Goal: Task Accomplishment & Management: Use online tool/utility

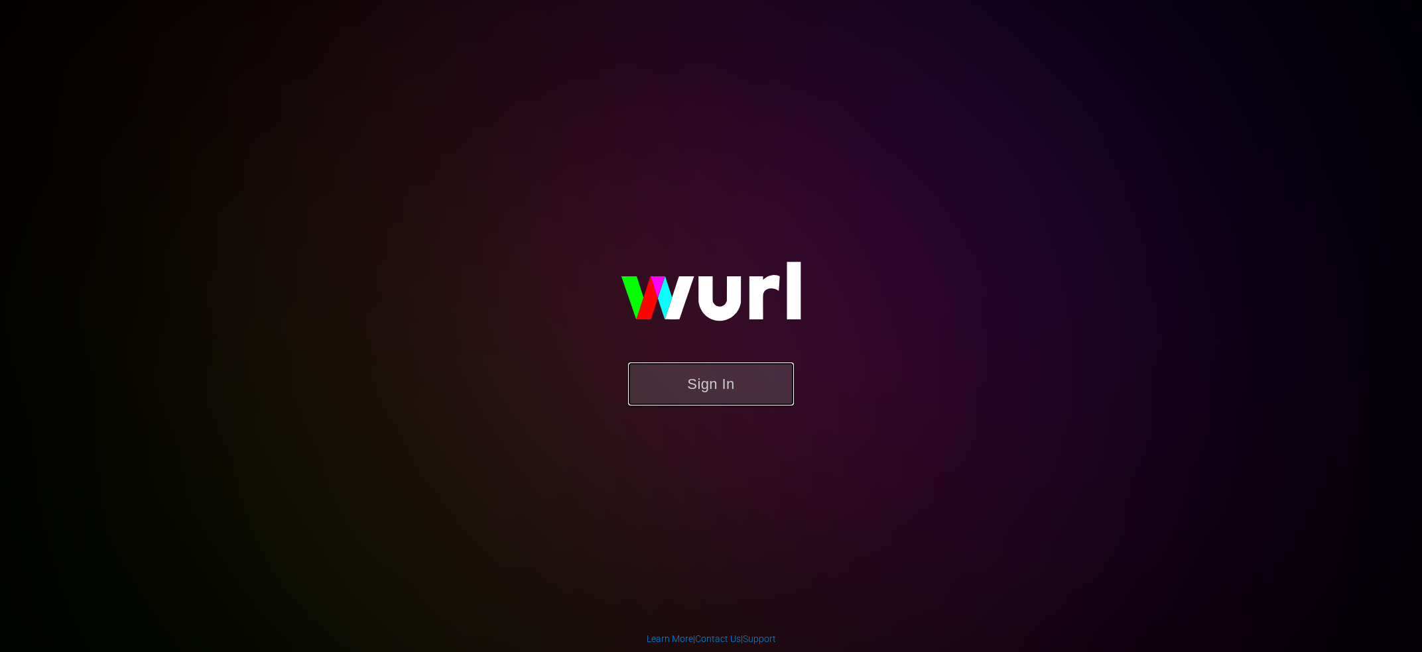
click at [704, 395] on button "Sign In" at bounding box center [711, 384] width 166 height 43
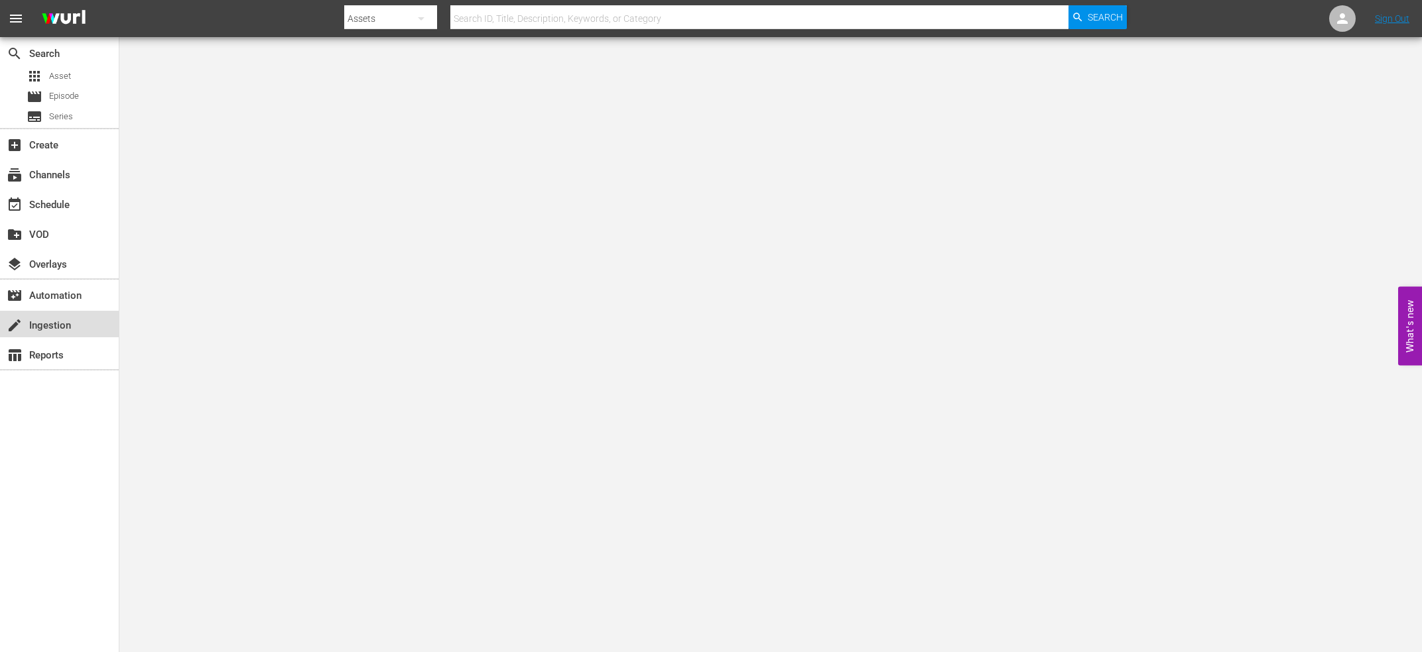
click at [32, 336] on div "create Ingestion" at bounding box center [59, 324] width 119 height 27
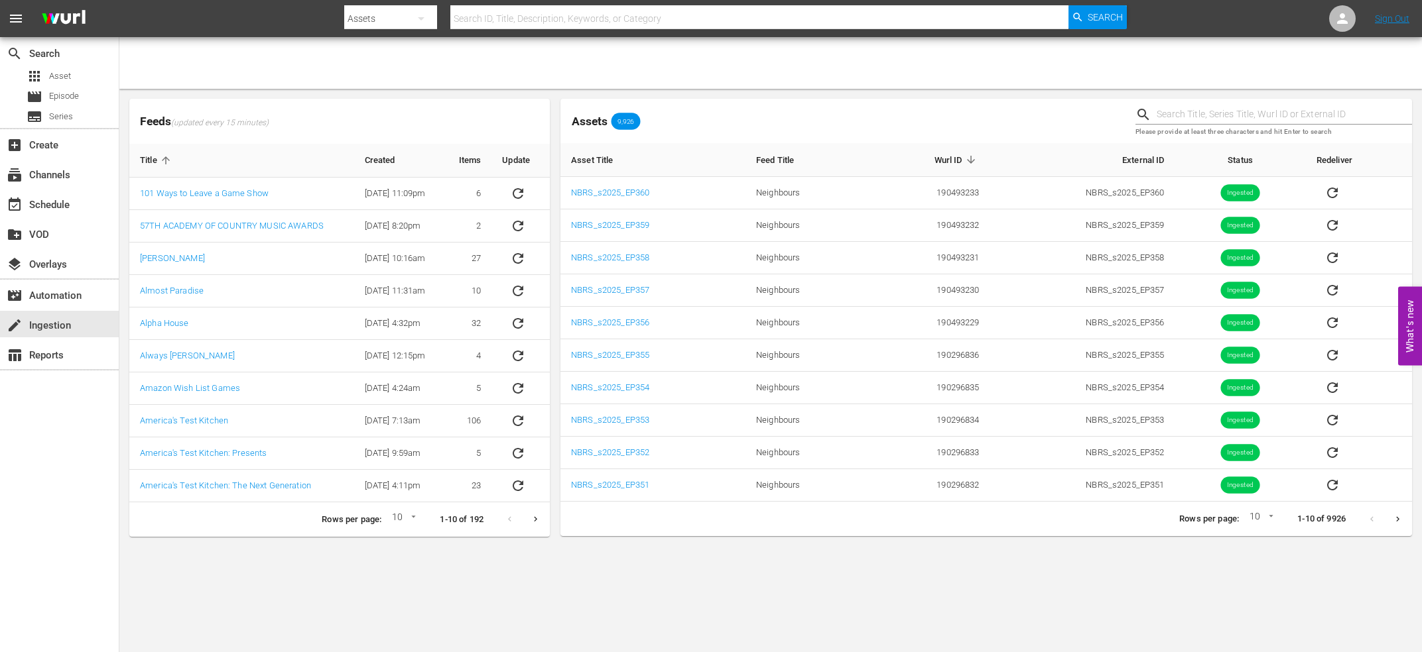
click at [1398, 522] on icon "Next page" at bounding box center [1397, 520] width 10 height 10
